Goal: Entertainment & Leisure: Consume media (video, audio)

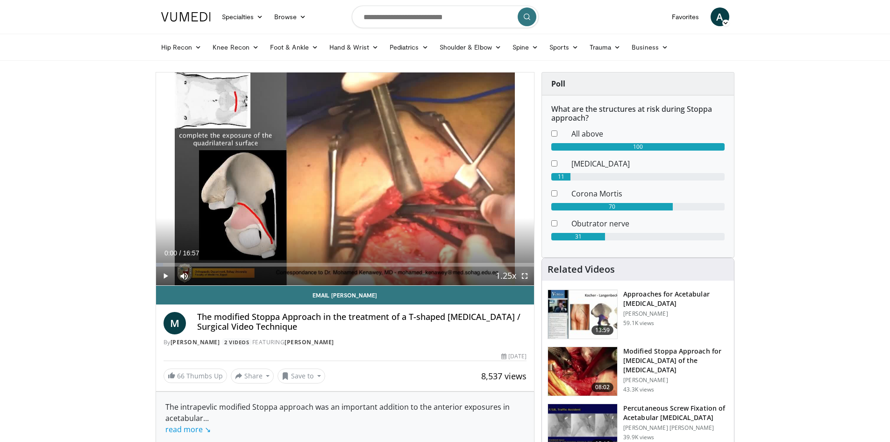
click at [525, 273] on span "Video Player" at bounding box center [525, 275] width 19 height 19
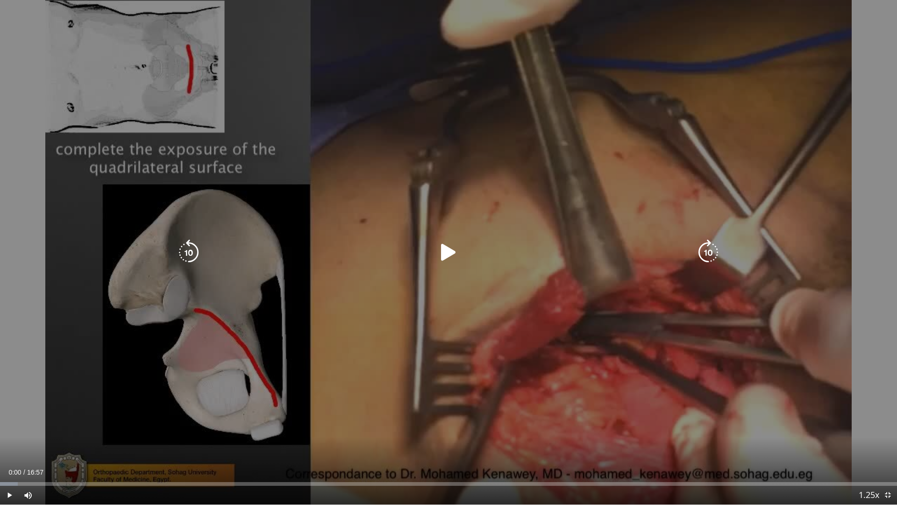
click at [436, 248] on icon "Video Player" at bounding box center [449, 252] width 26 height 26
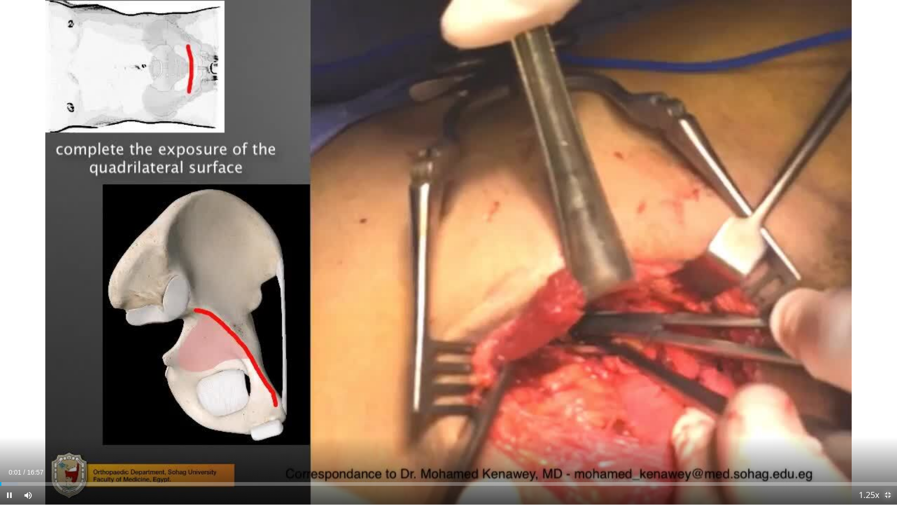
click at [887, 441] on span "Video Player" at bounding box center [888, 495] width 19 height 19
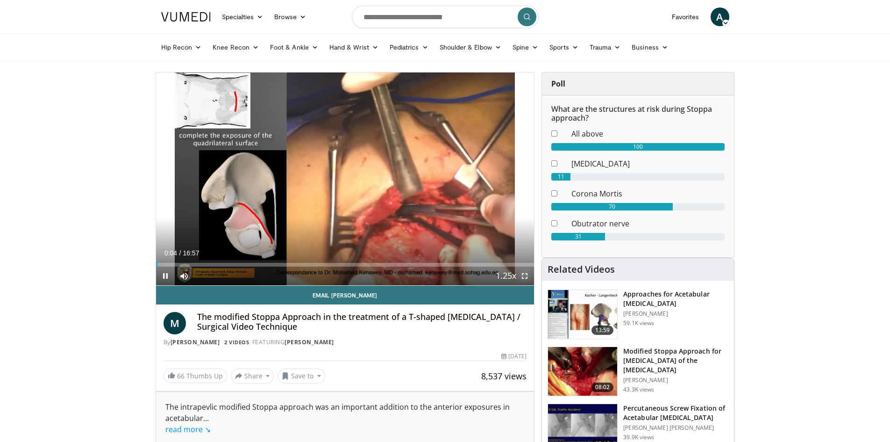
click at [524, 275] on span "Video Player" at bounding box center [525, 275] width 19 height 19
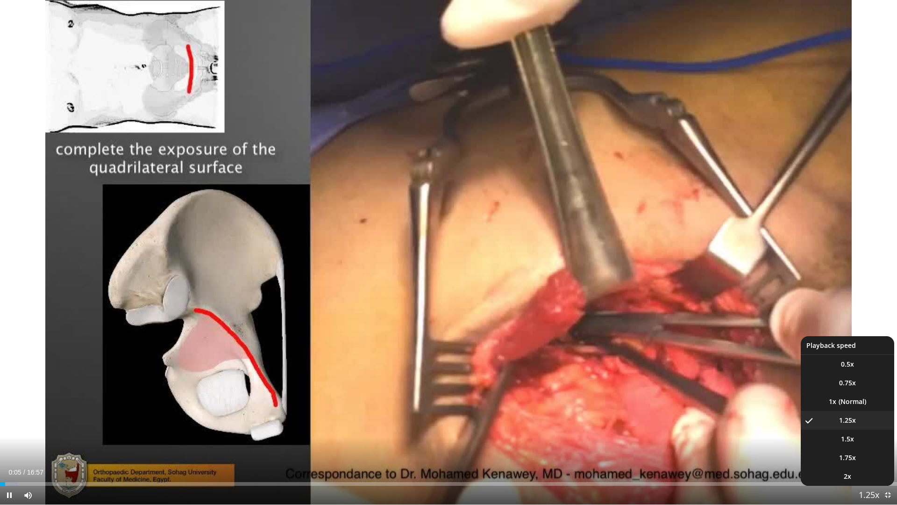
click at [867, 441] on span "Video Player" at bounding box center [869, 495] width 13 height 19
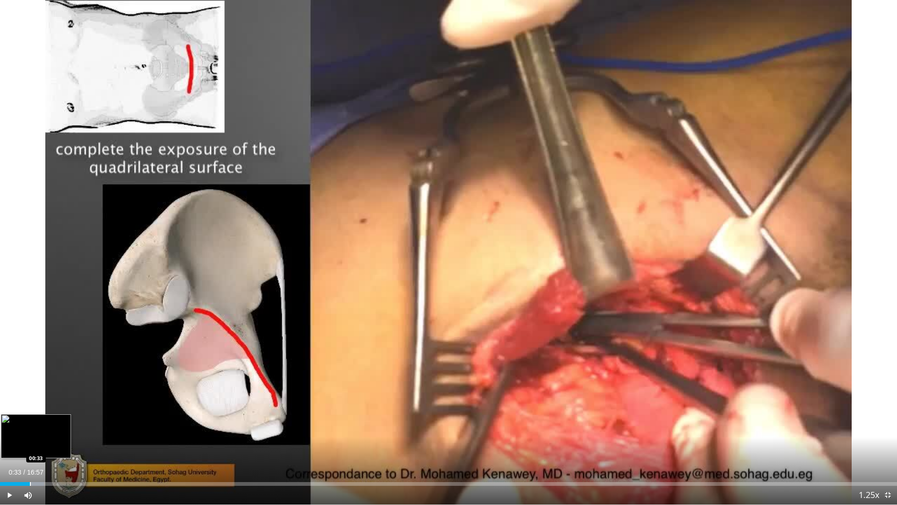
click at [30, 441] on div "Progress Bar" at bounding box center [30, 484] width 1 height 4
click at [43, 441] on div "Progress Bar" at bounding box center [43, 484] width 1 height 4
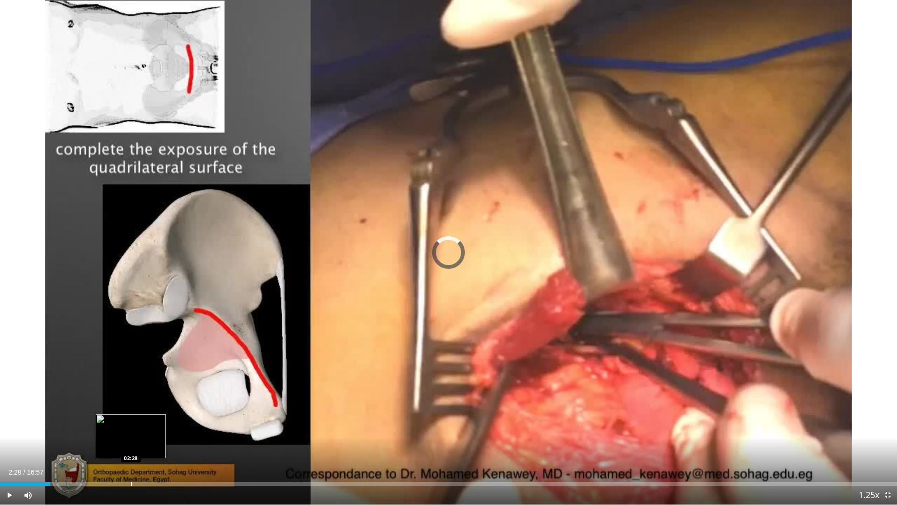
click at [131, 441] on div "Progress Bar" at bounding box center [131, 484] width 1 height 4
click at [112, 441] on div "Loaded : 14.74% 02:06 02:07" at bounding box center [448, 481] width 897 height 9
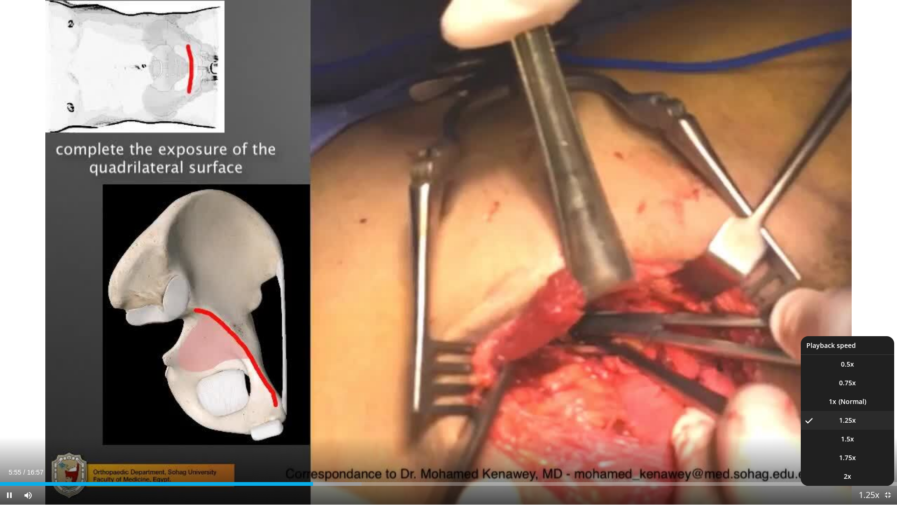
click at [875, 441] on span "Video Player" at bounding box center [869, 495] width 13 height 19
click at [870, 441] on span "Video Player" at bounding box center [869, 495] width 13 height 19
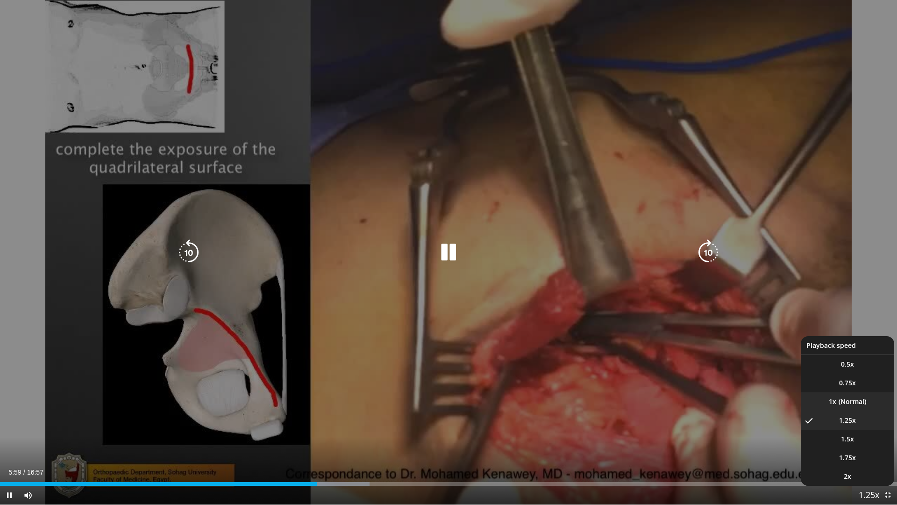
drag, startPoint x: 814, startPoint y: 401, endPoint x: 735, endPoint y: 433, distance: 84.7
click at [813, 401] on li "1x" at bounding box center [847, 401] width 93 height 19
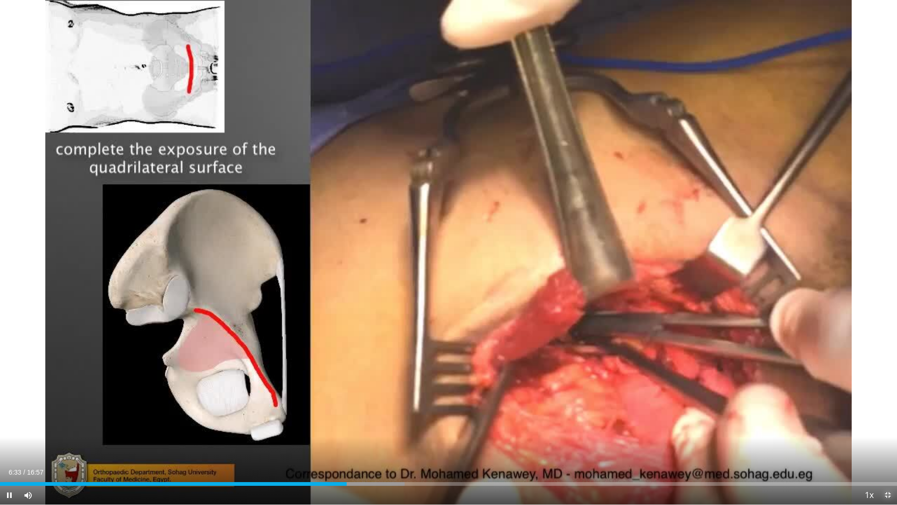
click at [887, 441] on span "Video Player" at bounding box center [888, 495] width 19 height 19
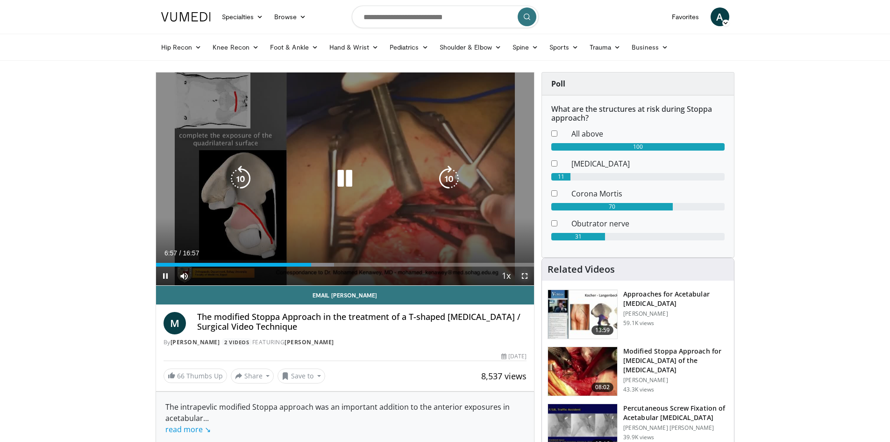
drag, startPoint x: 526, startPoint y: 273, endPoint x: 466, endPoint y: 327, distance: 81.1
click at [525, 273] on span "Video Player" at bounding box center [525, 275] width 19 height 19
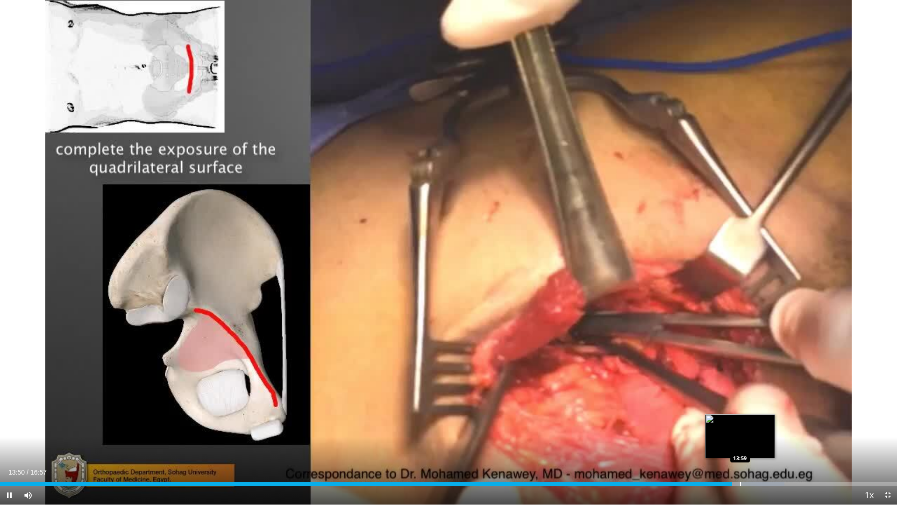
click at [740, 441] on div "Loaded : 87.46% 13:50 13:59" at bounding box center [448, 481] width 897 height 9
click at [759, 441] on div "Progress Bar" at bounding box center [759, 484] width 1 height 4
click at [778, 441] on div "Loaded : 91.25% 14:23 14:42" at bounding box center [448, 481] width 897 height 9
click at [767, 441] on div "Progress Bar" at bounding box center [767, 484] width 1 height 4
click at [759, 441] on div "Progress Bar" at bounding box center [759, 484] width 1 height 4
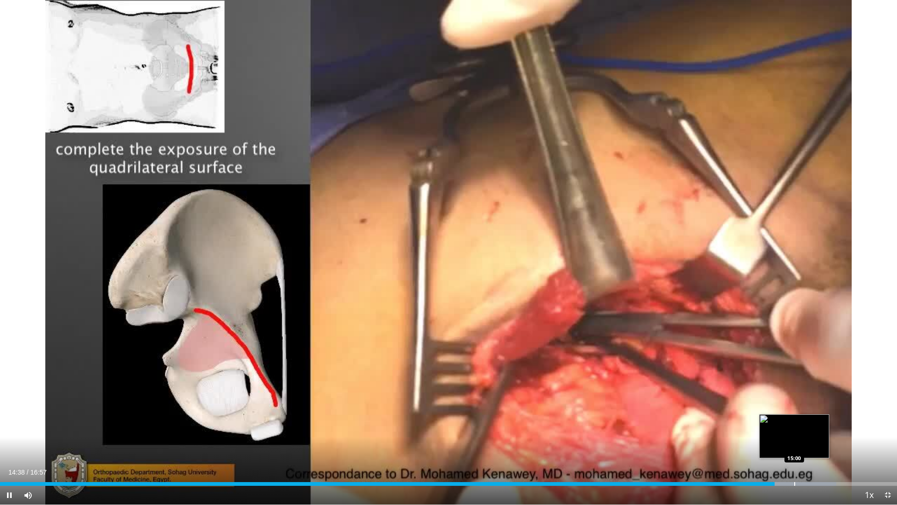
click at [795, 441] on div "Loaded : 93.21% 14:38 15:00" at bounding box center [448, 481] width 897 height 9
click at [825, 441] on div "Progress Bar" at bounding box center [825, 484] width 1 height 4
click at [885, 441] on span "Video Player" at bounding box center [888, 495] width 19 height 19
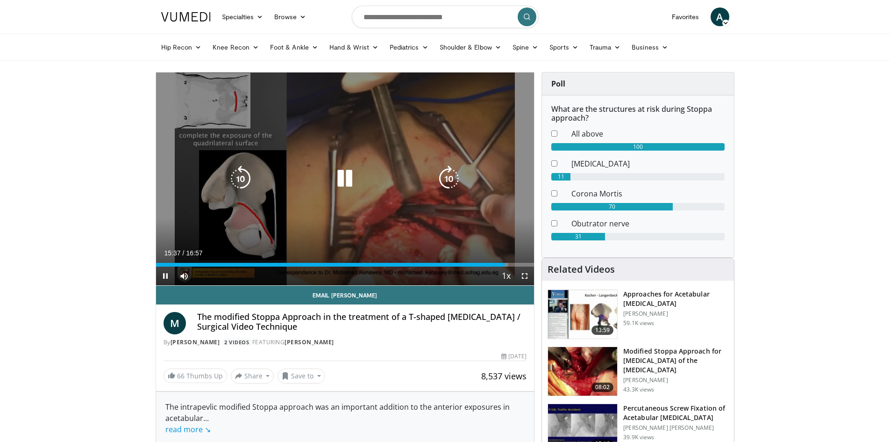
click at [425, 207] on div "10 seconds Tap to unmute" at bounding box center [345, 178] width 379 height 213
